Goal: Answer question/provide support

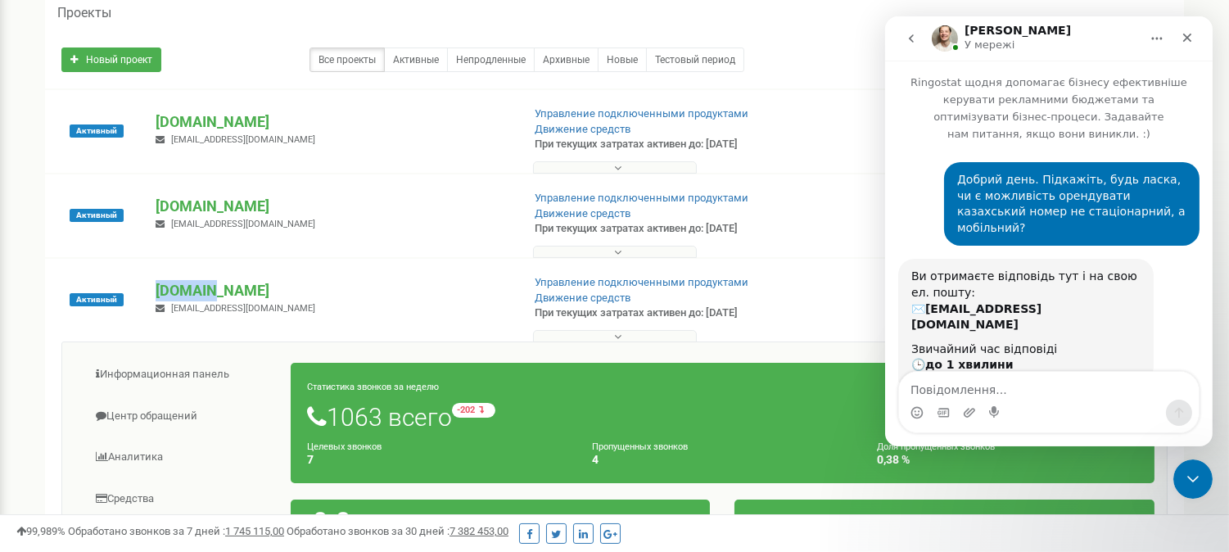
scroll to position [382, 0]
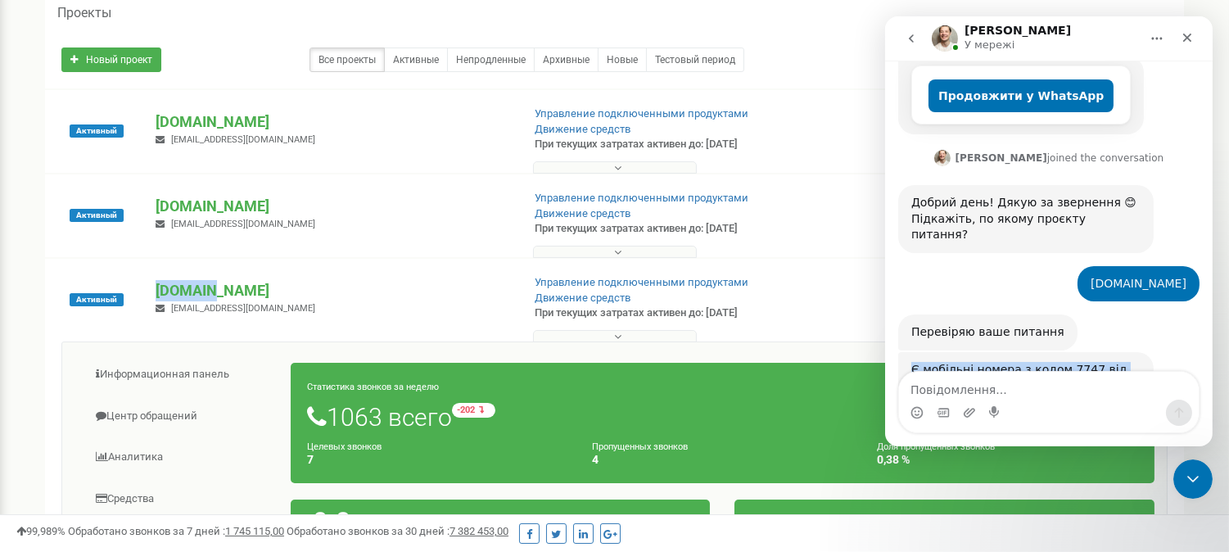
drag, startPoint x: 1133, startPoint y: 314, endPoint x: 1765, endPoint y: 325, distance: 632.4
click at [885, 309] on html "[PERSON_NAME] У мережі Ringostat щодня допомагає бізнесу ефективніше керувати р…" at bounding box center [1049, 231] width 328 height 430
copy div "Є мобільні номера з кодом 7747 від оператора Tele2, вартість 3 USD в місяць"
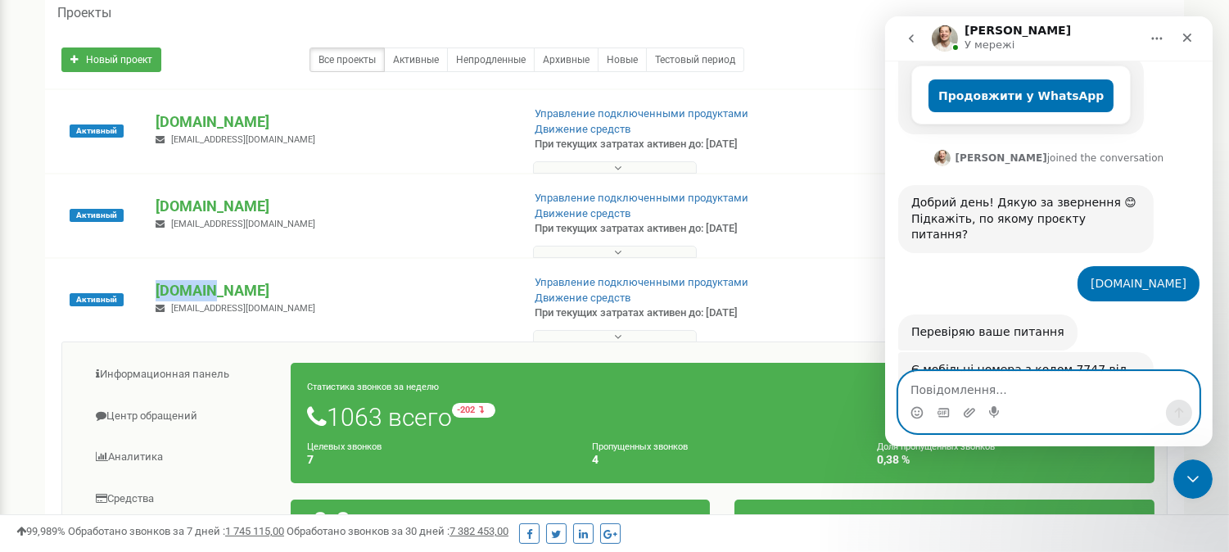
click at [1052, 387] on textarea "Повідомлення..." at bounding box center [1048, 386] width 300 height 28
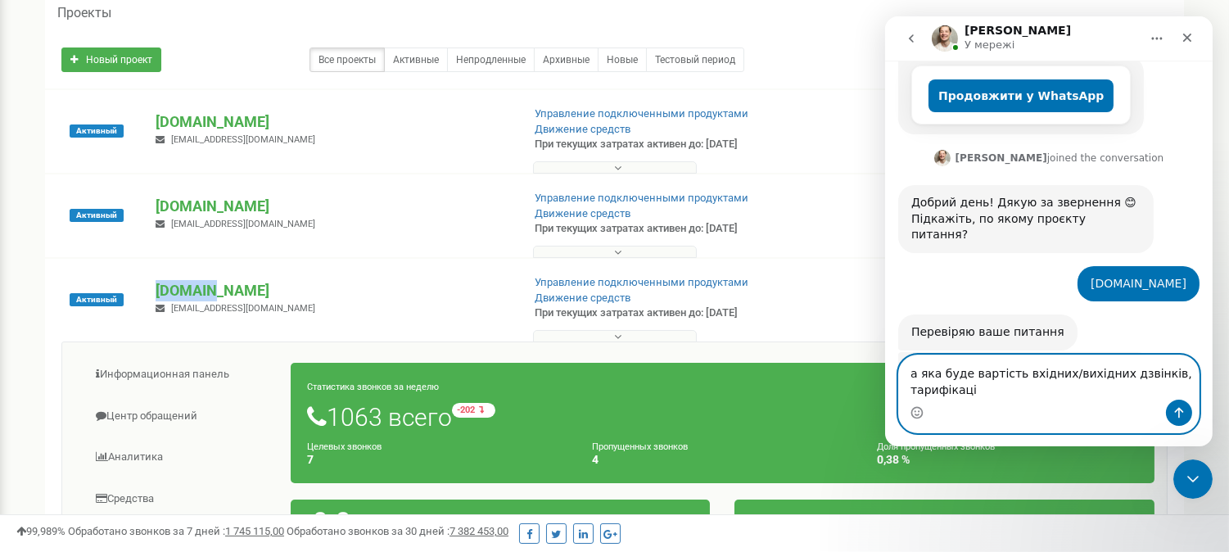
scroll to position [399, 0]
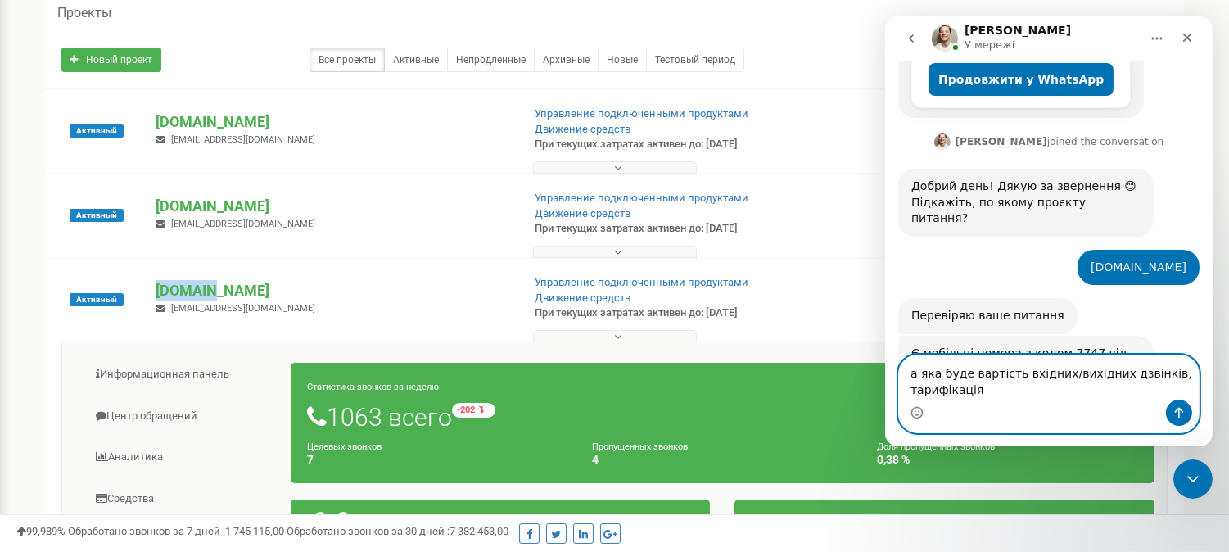
type textarea "а яка буде вартість вхідних/вихідних дзвінків, тарифікація?"
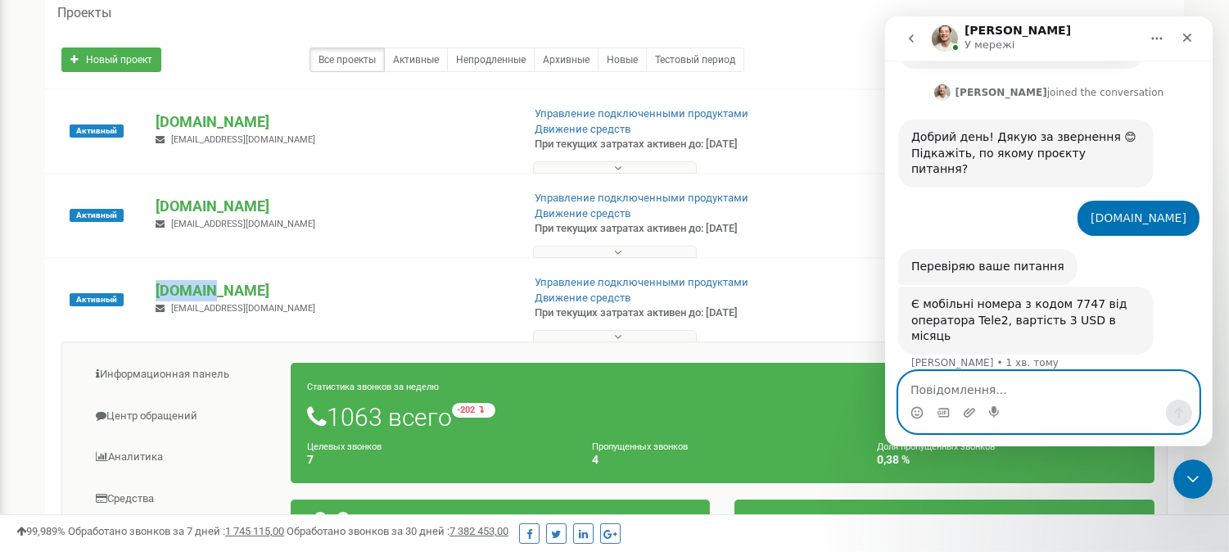
scroll to position [447, 0]
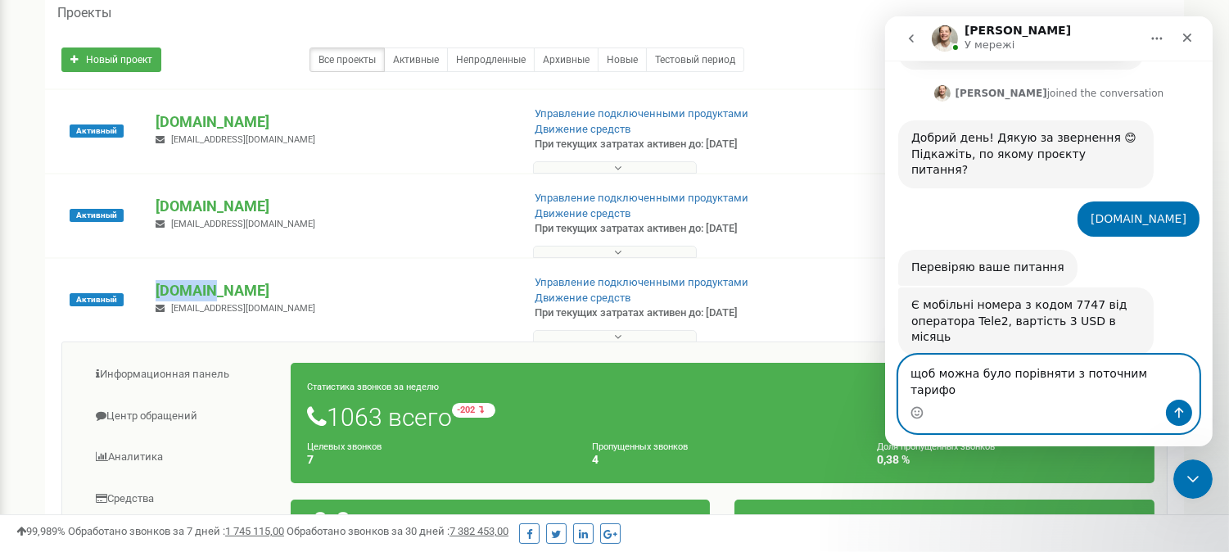
type textarea "щоб можна було порівняти з поточним тарифом"
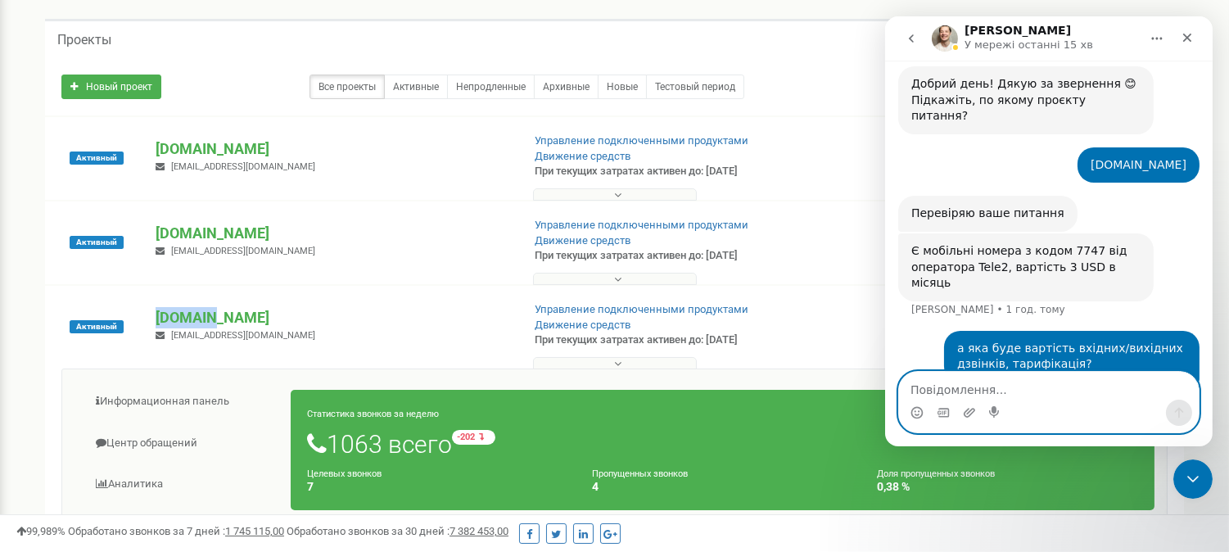
scroll to position [36, 0]
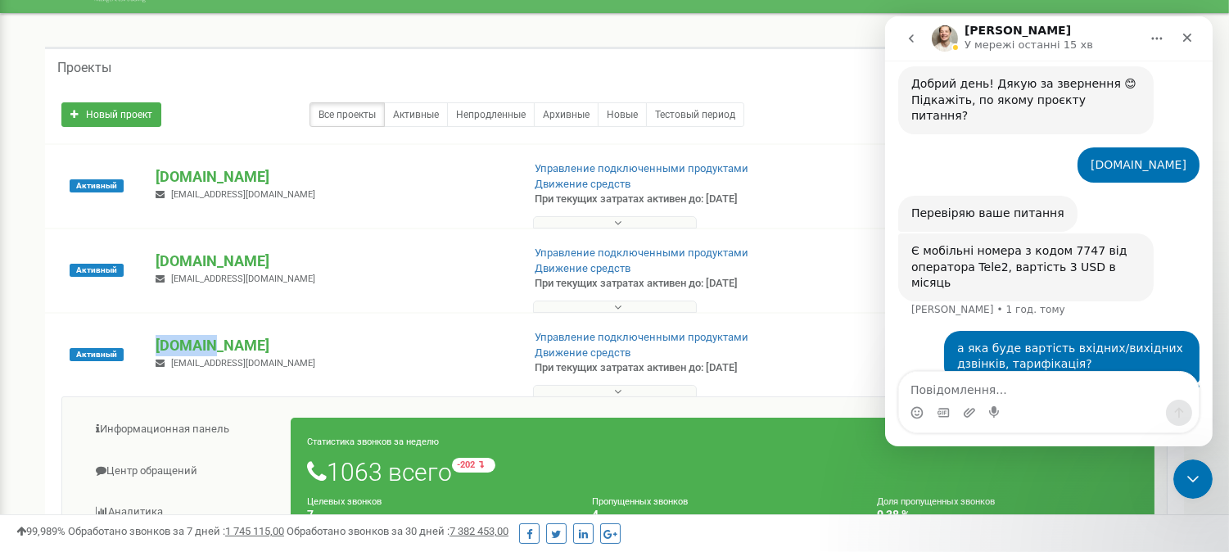
drag, startPoint x: 326, startPoint y: 255, endPoint x: 154, endPoint y: 265, distance: 172.3
click at [154, 265] on div "[DOMAIN_NAME] [EMAIL_ADDRESS][DOMAIN_NAME]" at bounding box center [331, 269] width 377 height 36
copy p "[DOMAIN_NAME]"
click at [1025, 390] on textarea "Повідомлення..." at bounding box center [1048, 386] width 300 height 28
type textarea "[PERSON_NAME]"
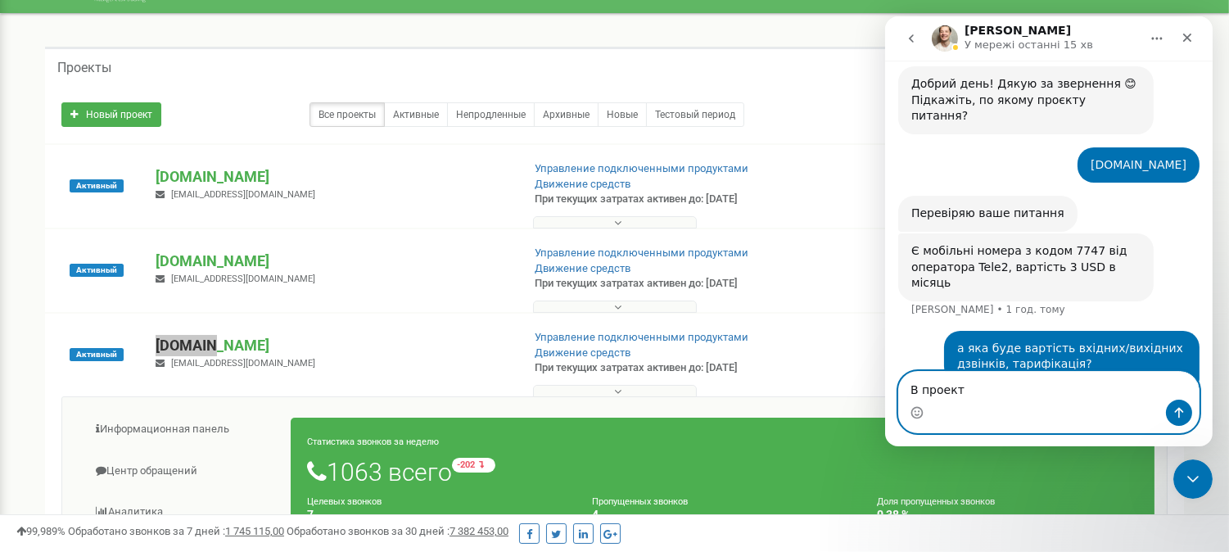
paste textarea "[DOMAIN_NAME]"
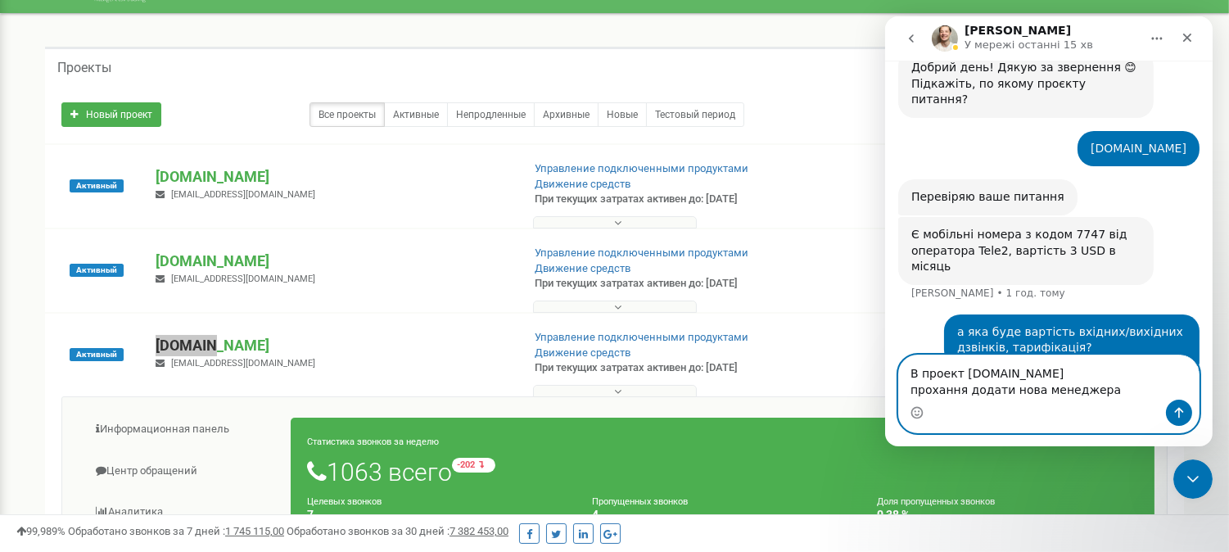
scroll to position [534, 0]
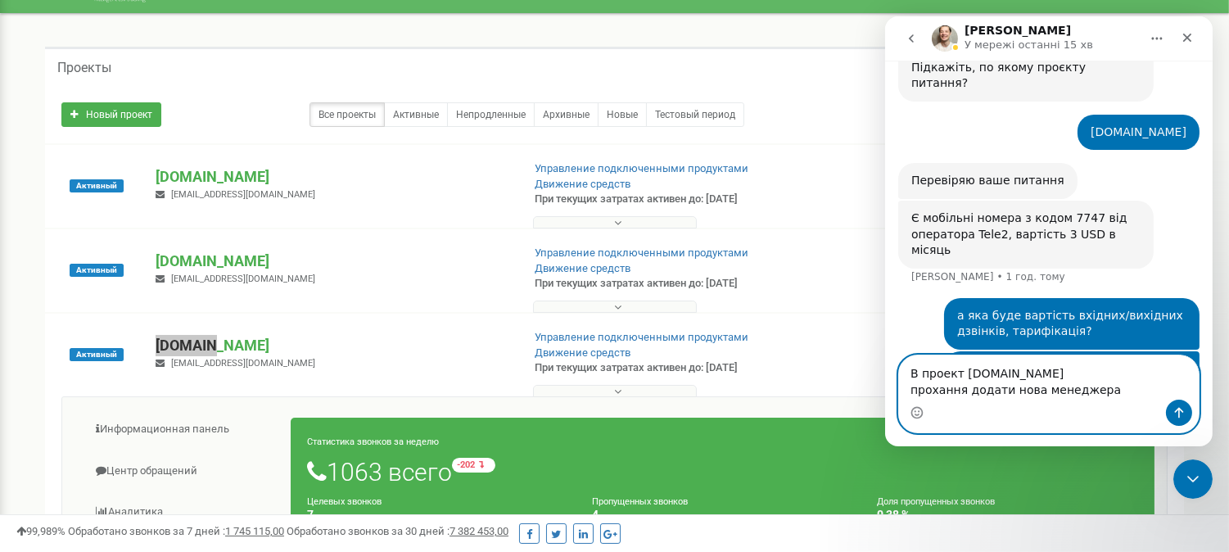
paste textarea "[PERSON_NAME] [EMAIL_ADDRESS][DOMAIN_NAME]"
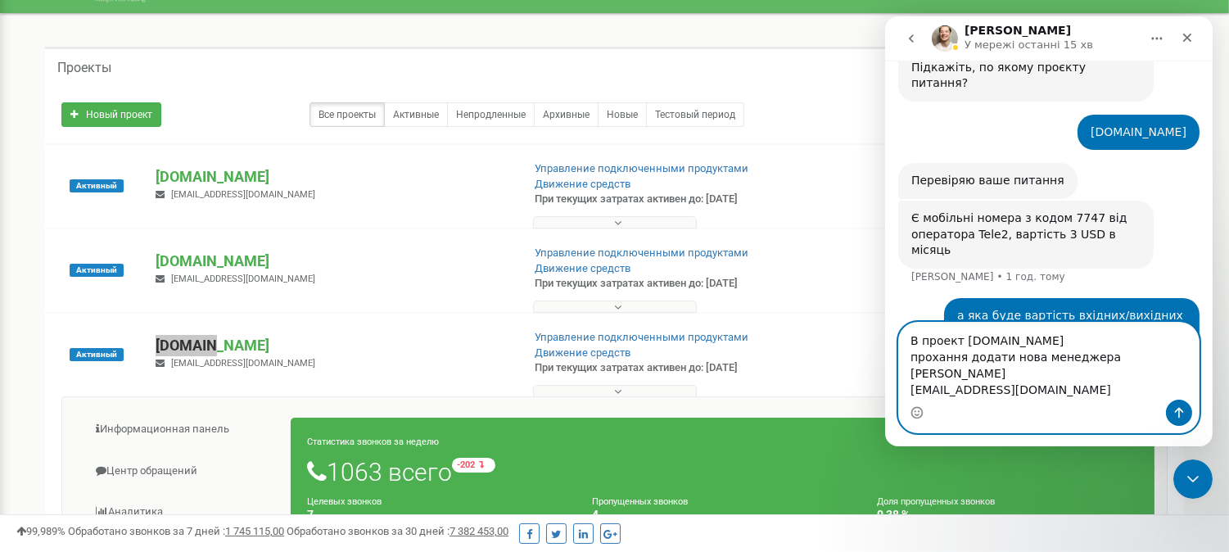
scroll to position [550, 0]
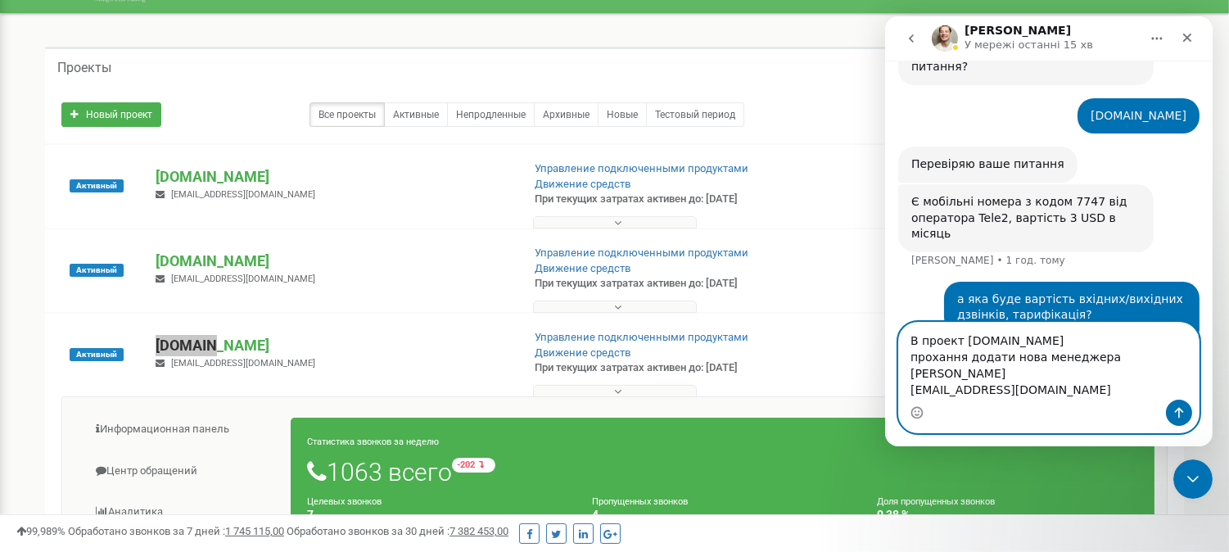
drag, startPoint x: 1043, startPoint y: 386, endPoint x: 897, endPoint y: 389, distance: 145.8
click at [898, 389] on div "В проект [DOMAIN_NAME] прохання додати нова менеджера [PERSON_NAME] [EMAIL_ADDR…" at bounding box center [1048, 377] width 301 height 111
paste textarea "[EMAIL_ADDRESS][DOMAIN_NAME]"
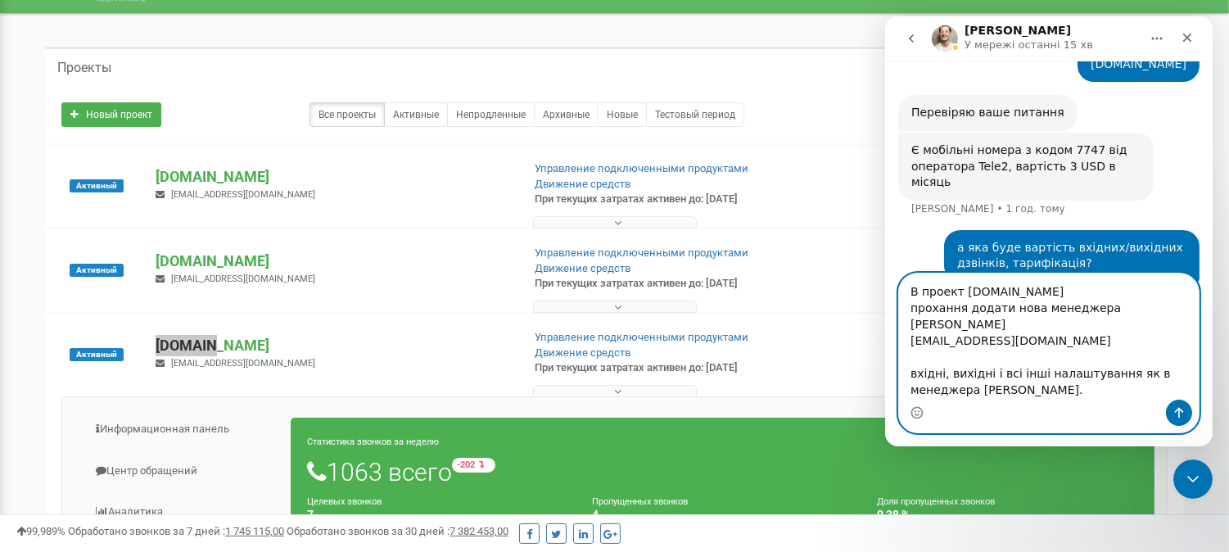
scroll to position [27, 0]
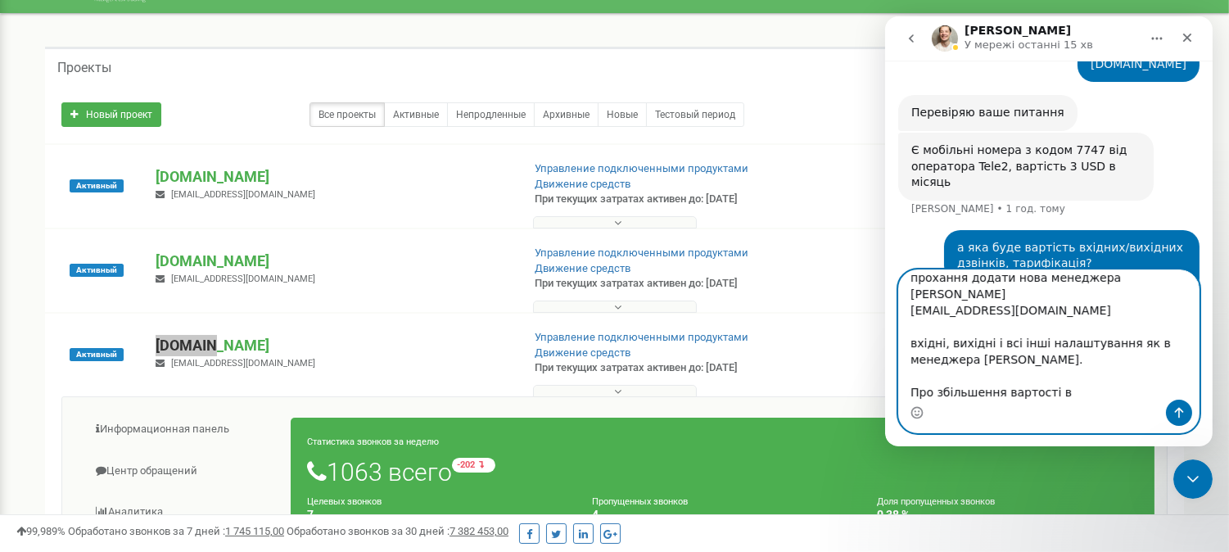
type textarea "В проект [DOMAIN_NAME] прохання додати нова менеджера [PERSON_NAME] [EMAIL_ADDR…"
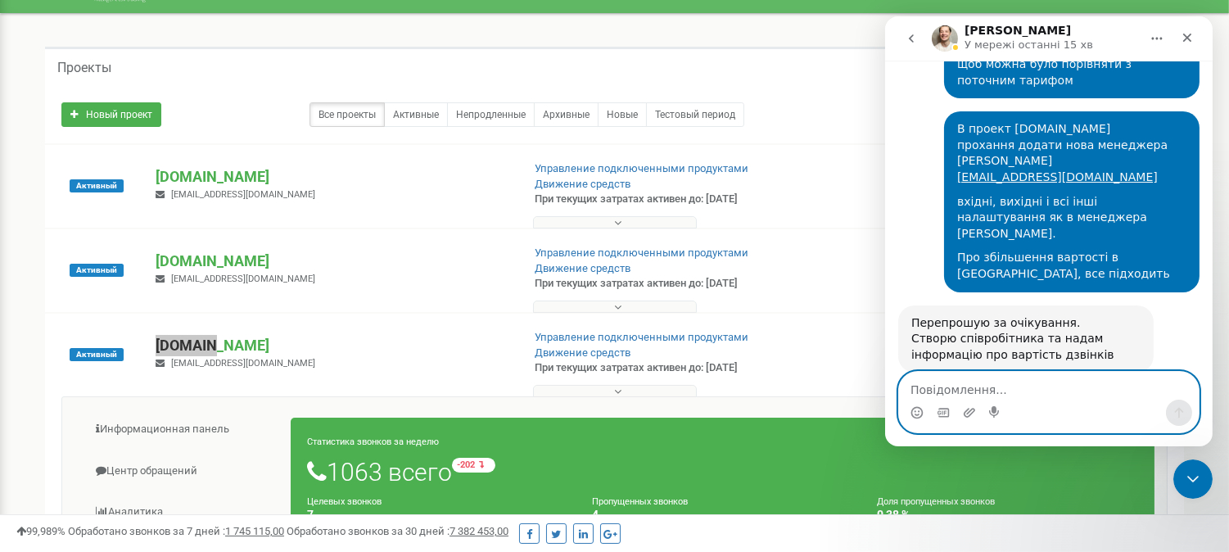
scroll to position [759, 0]
